Goal: Download file/media

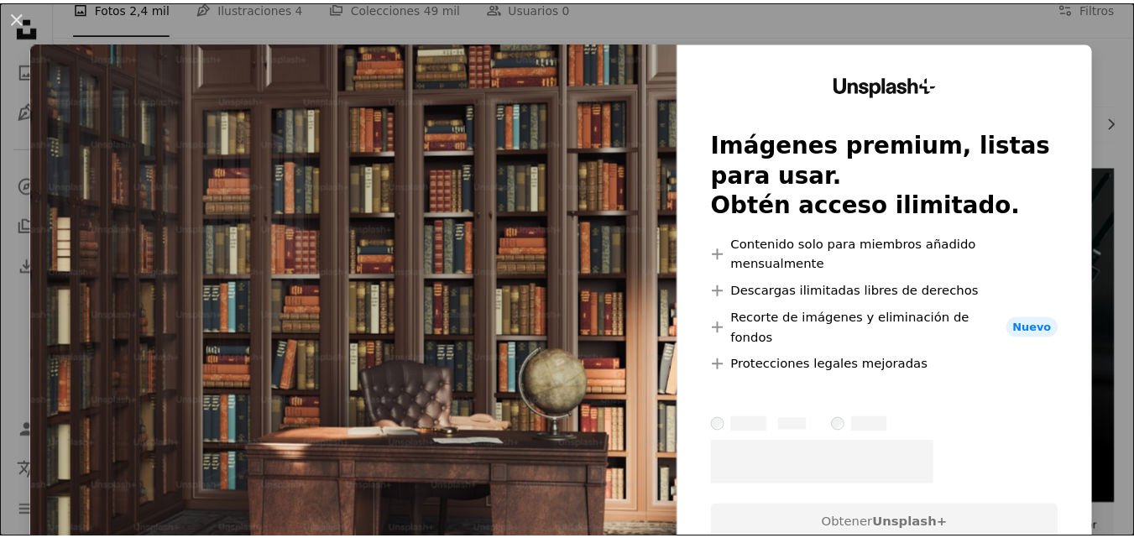
scroll to position [252, 0]
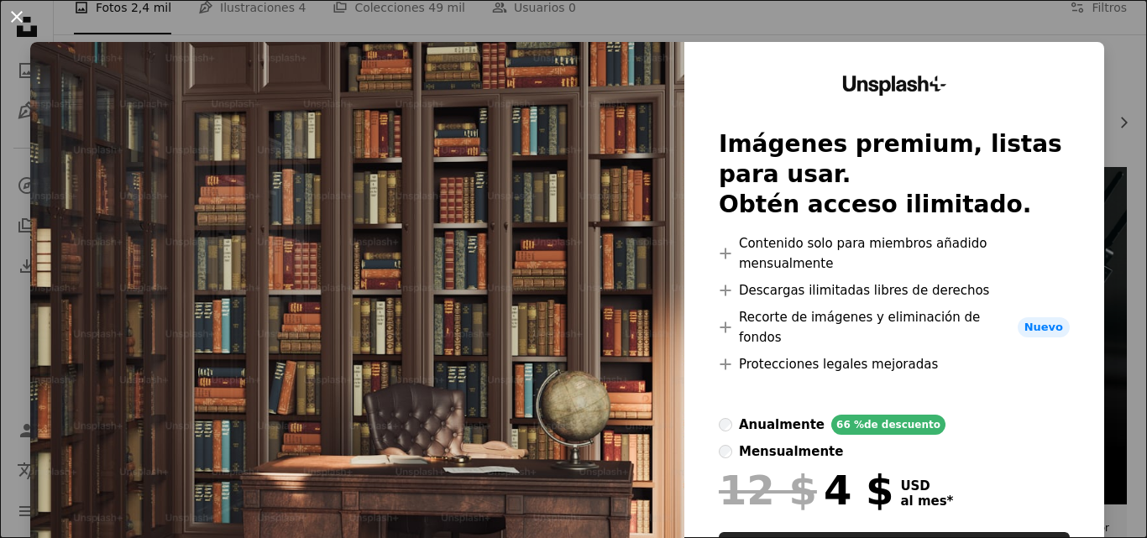
click at [27, 27] on button "An X shape" at bounding box center [17, 17] width 20 height 20
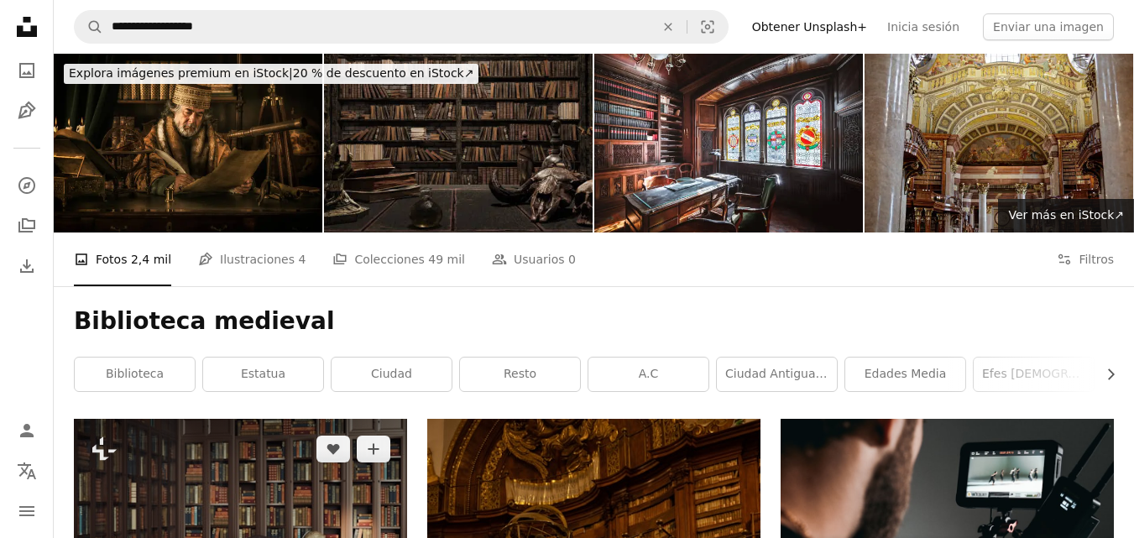
click at [267, 463] on img at bounding box center [240, 523] width 333 height 209
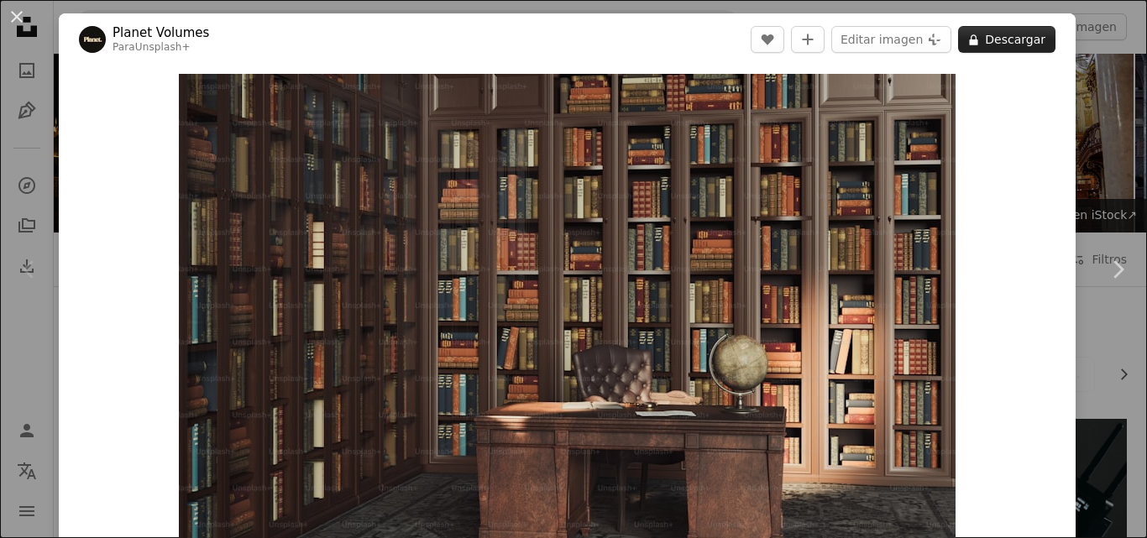
click at [967, 37] on icon "A lock" at bounding box center [973, 40] width 13 height 13
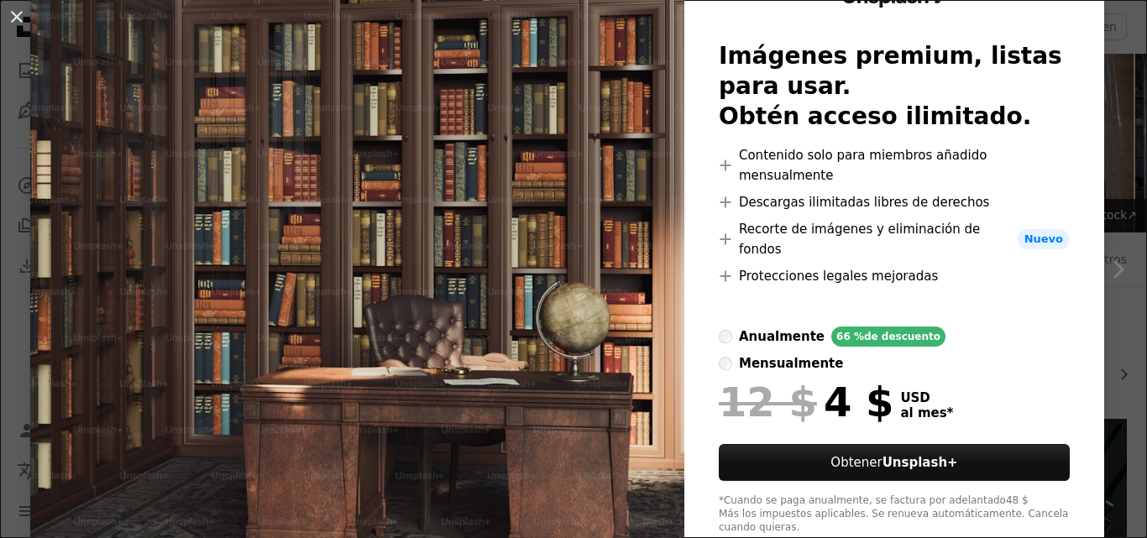
scroll to position [95, 0]
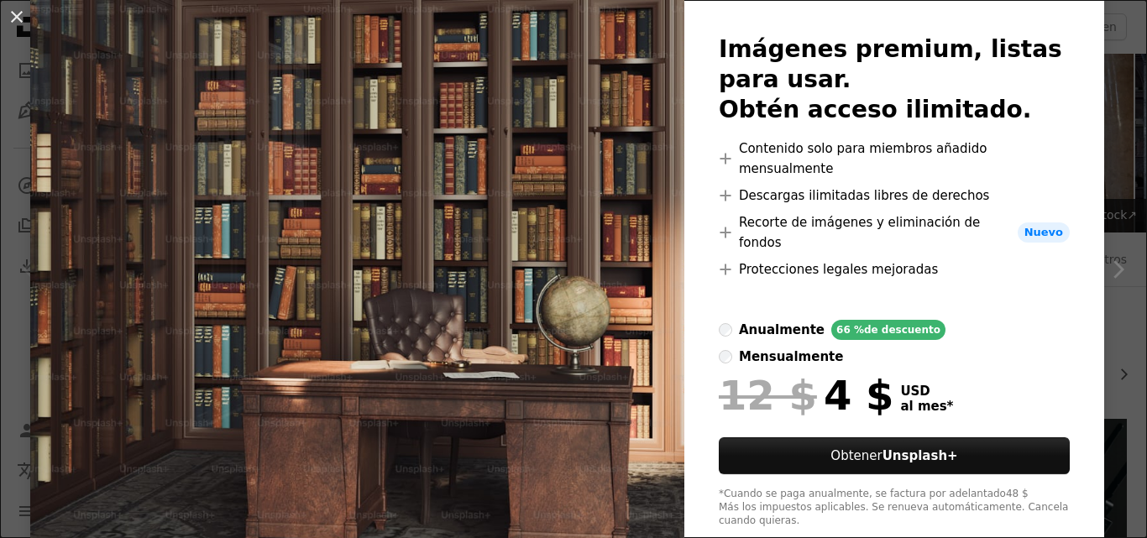
click at [23, 13] on button "An X shape" at bounding box center [17, 17] width 20 height 20
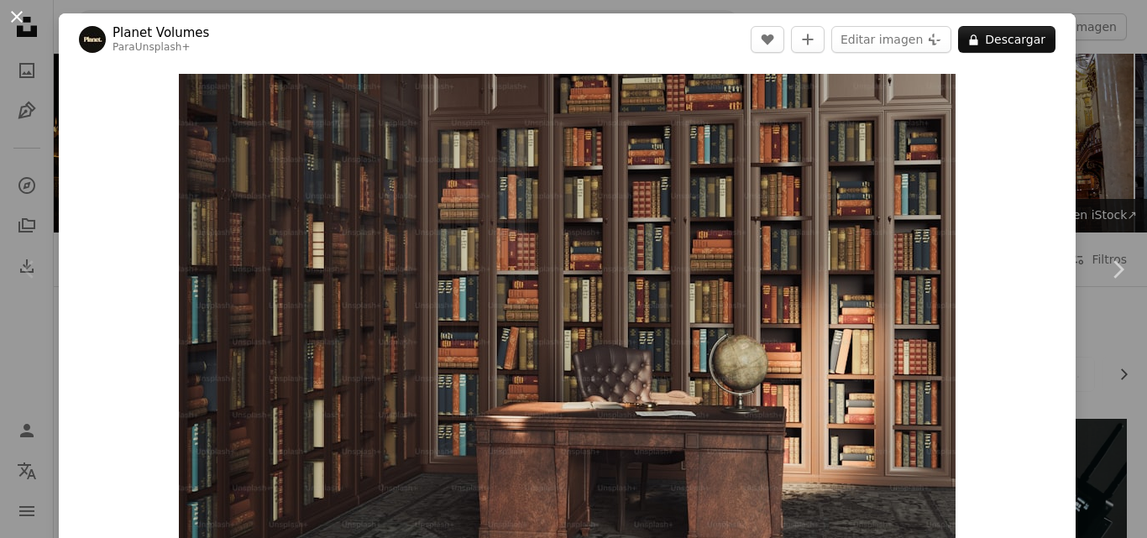
click at [14, 11] on button "An X shape" at bounding box center [17, 17] width 20 height 20
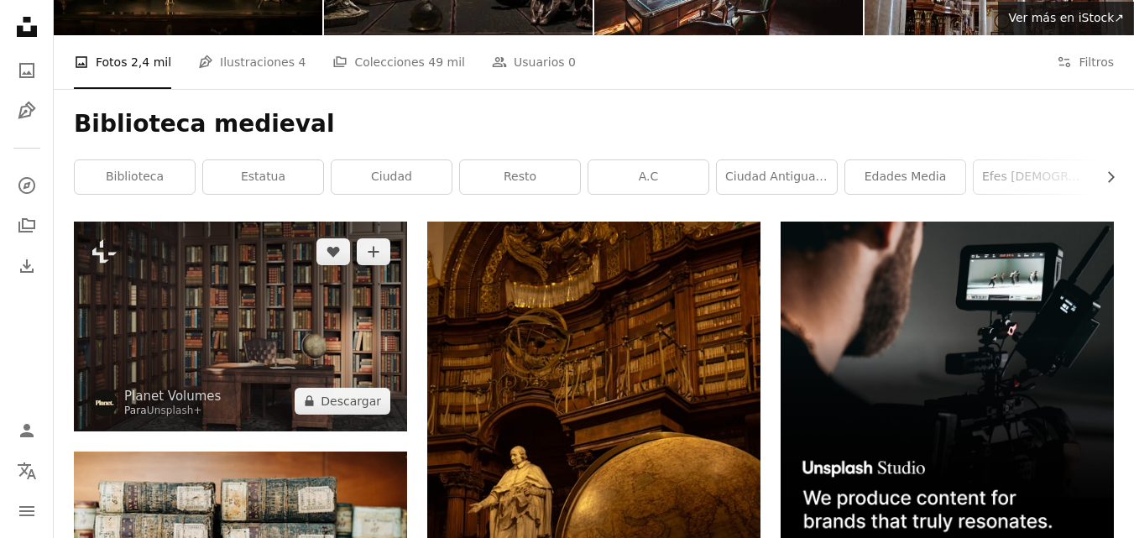
scroll to position [252, 0]
